Goal: Task Accomplishment & Management: Use online tool/utility

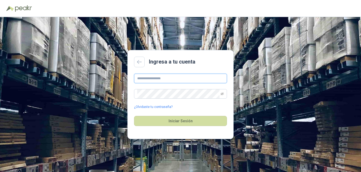
click at [149, 80] on input "text" at bounding box center [180, 79] width 93 height 10
type input "**********"
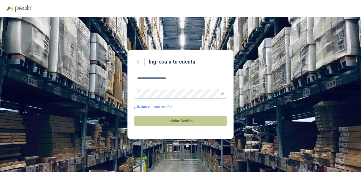
click at [153, 122] on button "Iniciar Sesión" at bounding box center [180, 121] width 93 height 10
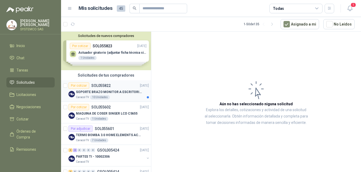
click at [104, 87] on p "SOL055822" at bounding box center [100, 86] width 19 height 4
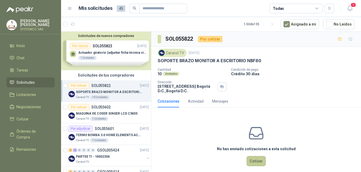
click at [257, 157] on button "Cotizar" at bounding box center [256, 161] width 19 height 10
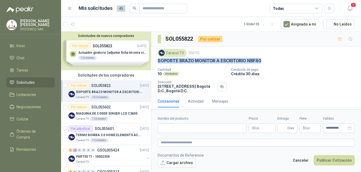
drag, startPoint x: 264, startPoint y: 63, endPoint x: 159, endPoint y: 63, distance: 105.3
click at [159, 63] on div "SOPORTE BRAZO MONITOR A ESCRITORIO NBF80" at bounding box center [256, 61] width 197 height 6
copy p "SOPORTE BRAZO MONITOR A ESCRITORIO NBF80"
click at [172, 133] on form "**********" at bounding box center [256, 141] width 210 height 64
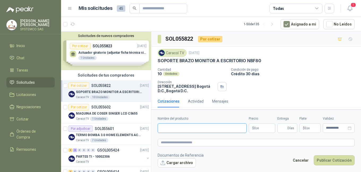
click at [172, 127] on input "Nombre del producto" at bounding box center [202, 128] width 89 height 10
paste input "**********"
type input "**********"
click at [174, 143] on textarea at bounding box center [256, 143] width 197 height 8
paste textarea "**********"
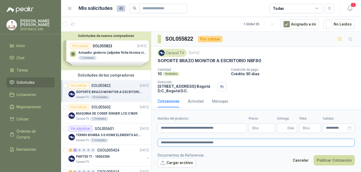
type textarea "**********"
click at [265, 127] on p "$ 0 ,00" at bounding box center [262, 128] width 27 height 10
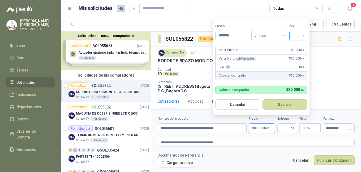
type input "********"
click at [298, 36] on input "search" at bounding box center [298, 35] width 12 height 8
click at [296, 45] on div "19%" at bounding box center [300, 47] width 10 height 6
click at [283, 109] on button "Guardar" at bounding box center [286, 104] width 46 height 10
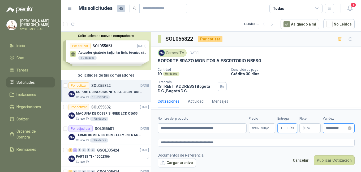
type input "*"
click at [329, 129] on input "**********" at bounding box center [336, 127] width 21 height 3
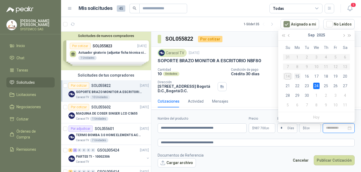
type input "**********"
click at [295, 74] on div "15" at bounding box center [297, 76] width 6 height 6
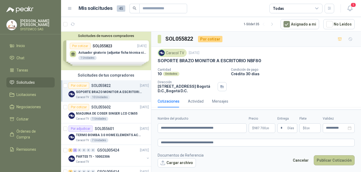
click at [329, 159] on button "Publicar Cotización" at bounding box center [334, 160] width 41 height 10
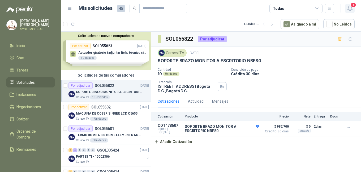
click at [349, 7] on icon "button" at bounding box center [350, 8] width 7 height 7
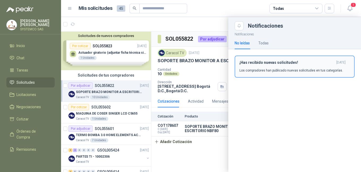
click at [309, 63] on h3 "¡Has recibido nuevas solicitudes!" at bounding box center [286, 62] width 95 height 5
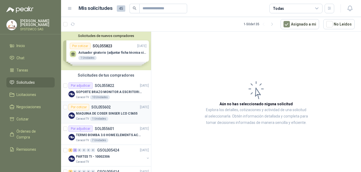
click at [94, 108] on p "SOL055602" at bounding box center [100, 107] width 19 height 4
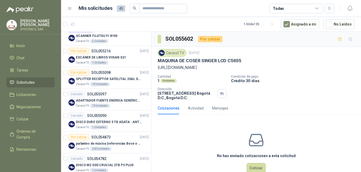
scroll to position [212, 0]
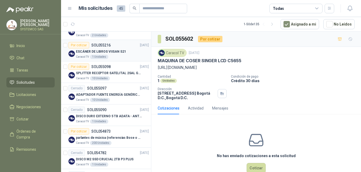
click at [120, 50] on p "ESCÁNER DE LIBROS VIISAN S21" at bounding box center [101, 51] width 50 height 5
drag, startPoint x: 227, startPoint y: 63, endPoint x: 156, endPoint y: 62, distance: 71.4
click at [155, 62] on div "Caracol TV [DATE] ESCÁNER DE LIBROS VIISAN S21 ADJUNTA FICHA TECNICA Cantidad 1…" at bounding box center [256, 74] width 210 height 55
copy p "ESCÁNER DE LIBROS VIISAN S21"
click at [196, 135] on div "No has enviado cotizaciones a esta solicitud Cotizar" at bounding box center [256, 152] width 210 height 68
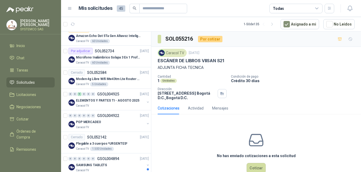
scroll to position [637, 0]
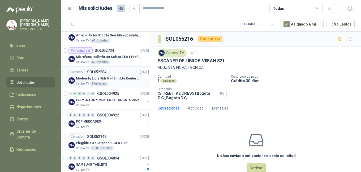
click at [119, 78] on p "Moden 4g Libre Wifi Mw43tm Lte Router Móvil Internet 5ghz" at bounding box center [109, 78] width 66 height 5
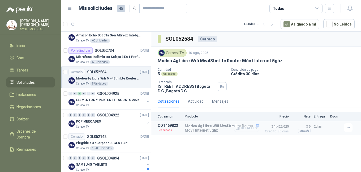
click at [250, 127] on button "Detalles" at bounding box center [246, 127] width 25 height 7
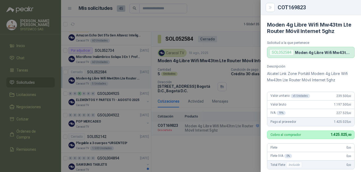
click at [213, 157] on div at bounding box center [180, 86] width 361 height 172
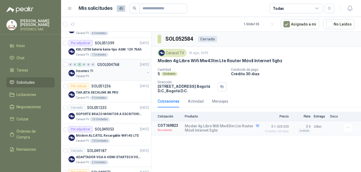
scroll to position [929, 0]
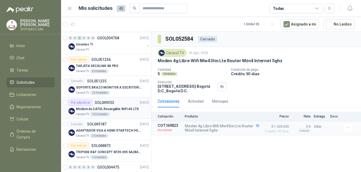
click at [118, 110] on p "Módem ALCATEL Recargable WiFi 4G LTE" at bounding box center [107, 108] width 63 height 5
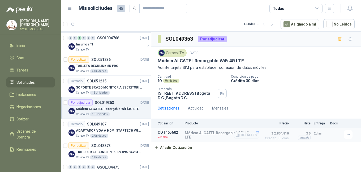
click at [277, 133] on span "$ 2.854.810" at bounding box center [275, 133] width 27 height 6
click at [250, 136] on button "Detalles" at bounding box center [246, 134] width 25 height 7
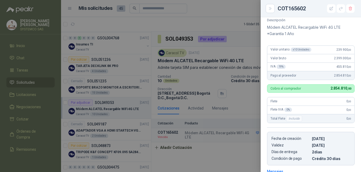
scroll to position [80, 0]
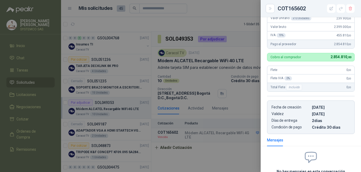
click at [206, 158] on div at bounding box center [180, 86] width 361 height 172
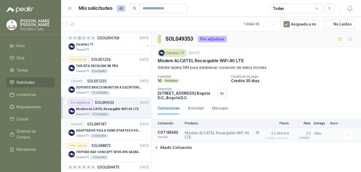
click at [37, 23] on p "[PERSON_NAME]" at bounding box center [37, 22] width 34 height 7
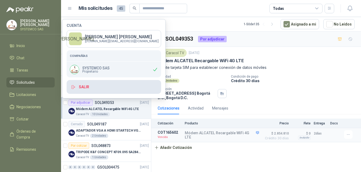
click at [88, 84] on button "Salir" at bounding box center [114, 87] width 94 height 14
